Goal: Check status

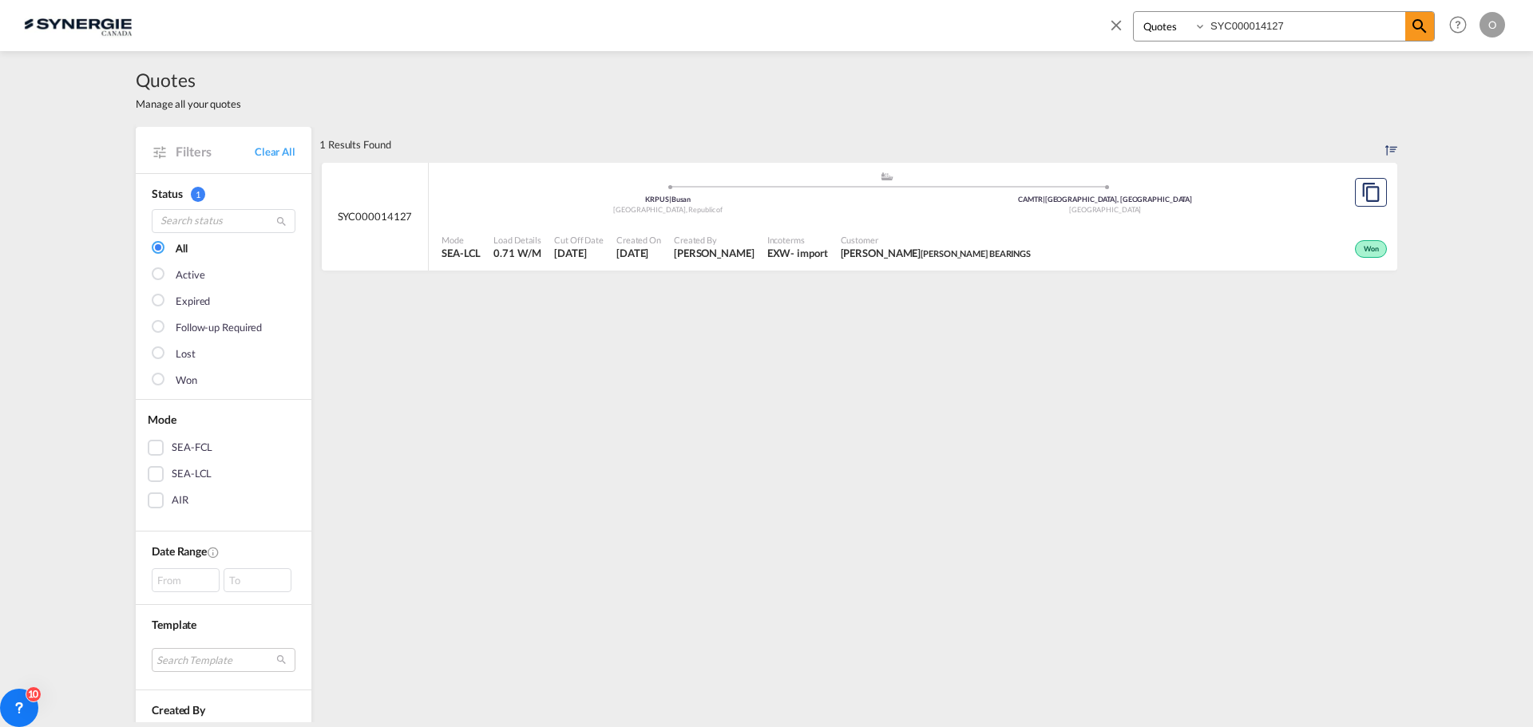
select select "Quotes"
drag, startPoint x: 1300, startPoint y: 31, endPoint x: 1091, endPoint y: 18, distance: 209.5
click at [1091, 18] on div "Bookings Quotes Enquiries SYC000014127 Help Resources Product Release O My Prof…" at bounding box center [766, 24] width 1485 height 49
paste input "223"
type input "SYC000014223"
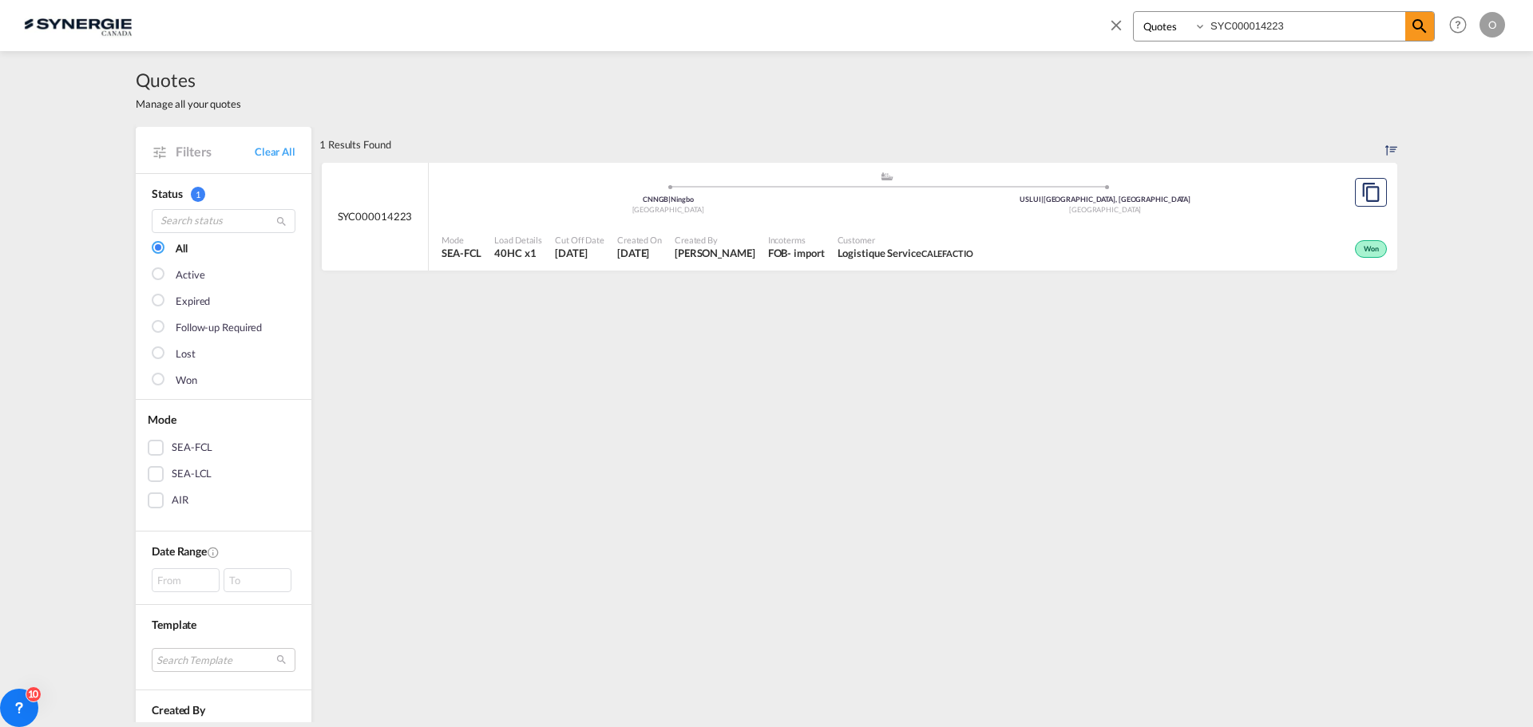
click at [825, 243] on span "Incoterms" at bounding box center [796, 240] width 57 height 12
